Goal: Information Seeking & Learning: Learn about a topic

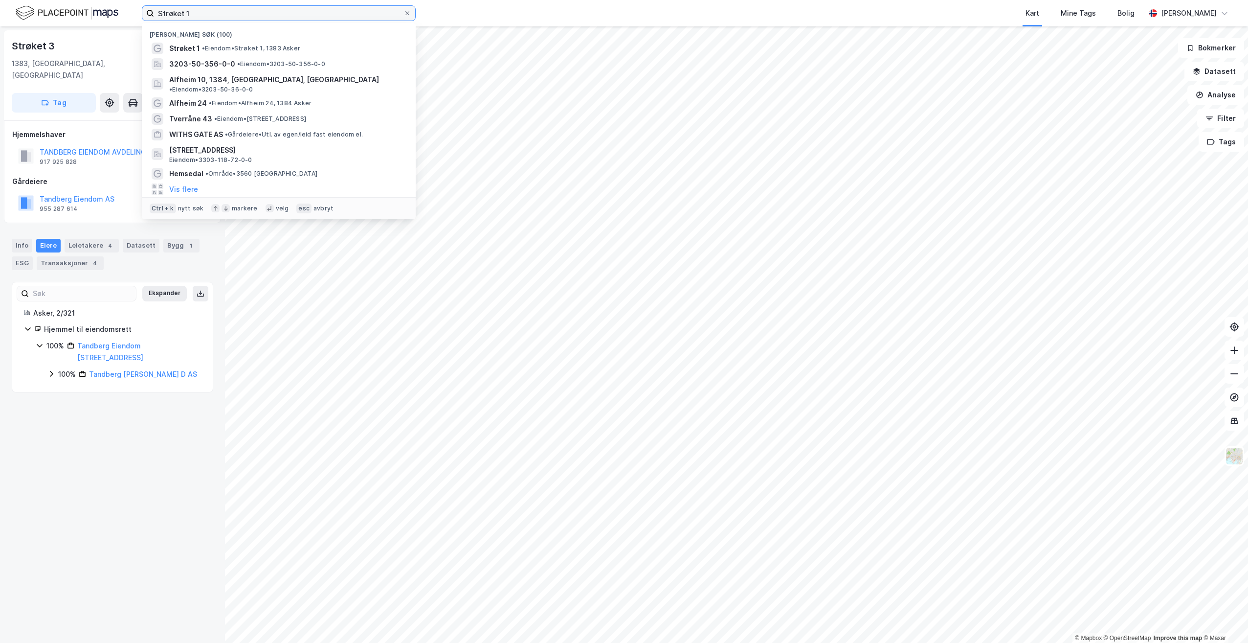
drag, startPoint x: 197, startPoint y: 13, endPoint x: 122, endPoint y: 17, distance: 74.9
click at [122, 17] on div "Strøket 1 Nylige søk (100) Strøket 1 • [PERSON_NAME] 1, 1383 Asker 3203-50-356-…" at bounding box center [624, 13] width 1248 height 26
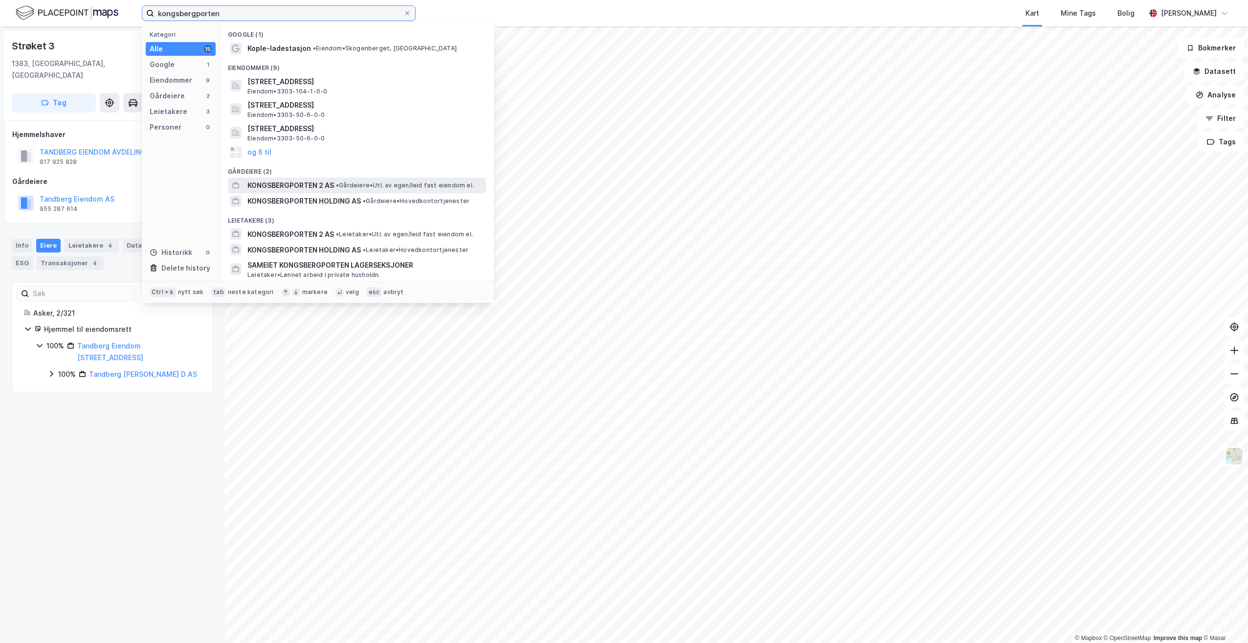
type input "kongsbergporten"
click at [294, 184] on span "KONGSBERGPORTEN 2 AS" at bounding box center [291, 186] width 87 height 12
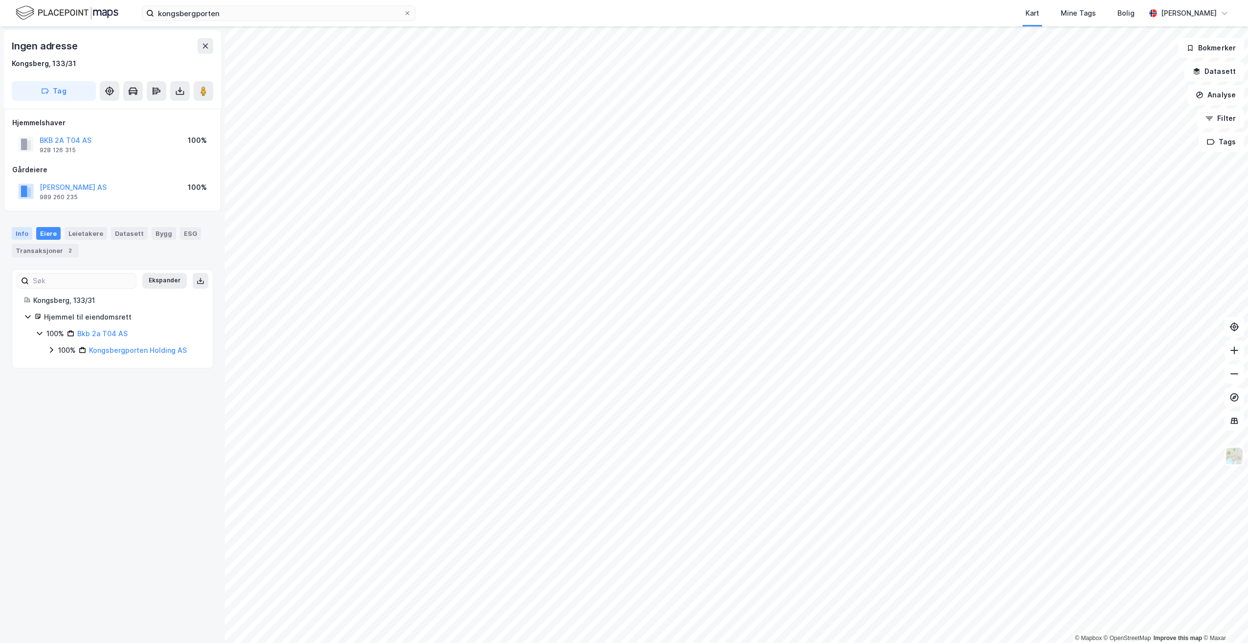
click at [20, 234] on div "Info" at bounding box center [22, 233] width 21 height 13
